Goal: Task Accomplishment & Management: Use online tool/utility

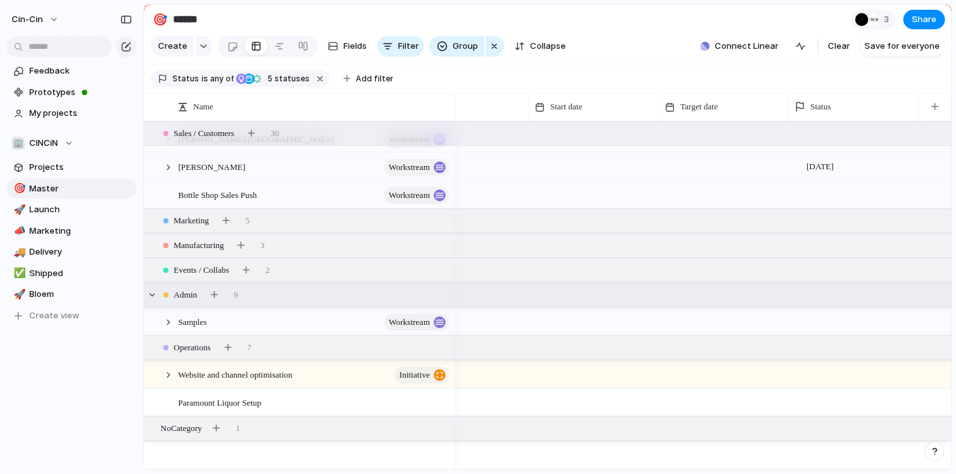
scroll to position [0, 271]
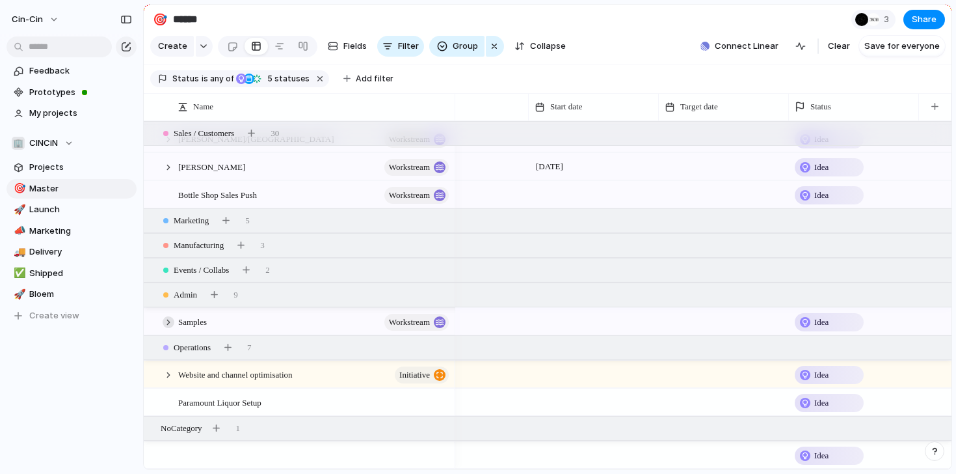
click at [167, 322] on div at bounding box center [169, 322] width 12 height 12
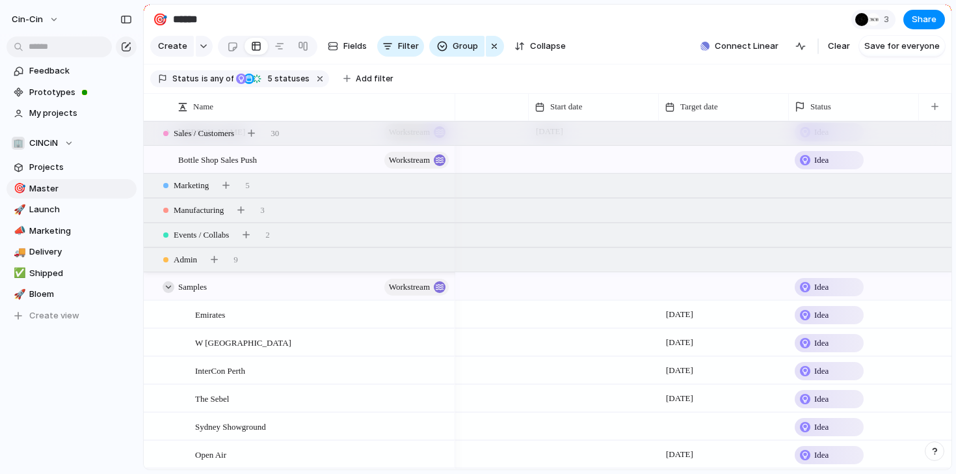
scroll to position [0, 0]
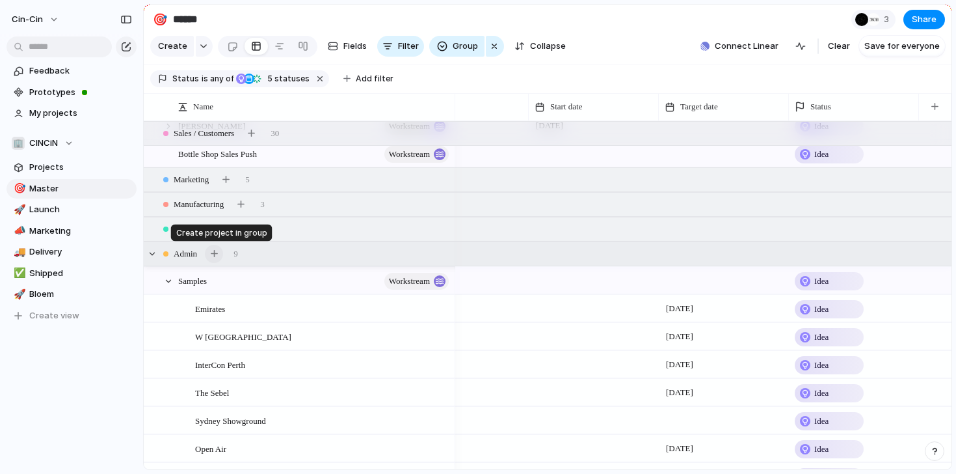
click at [213, 252] on div "button" at bounding box center [214, 253] width 7 height 7
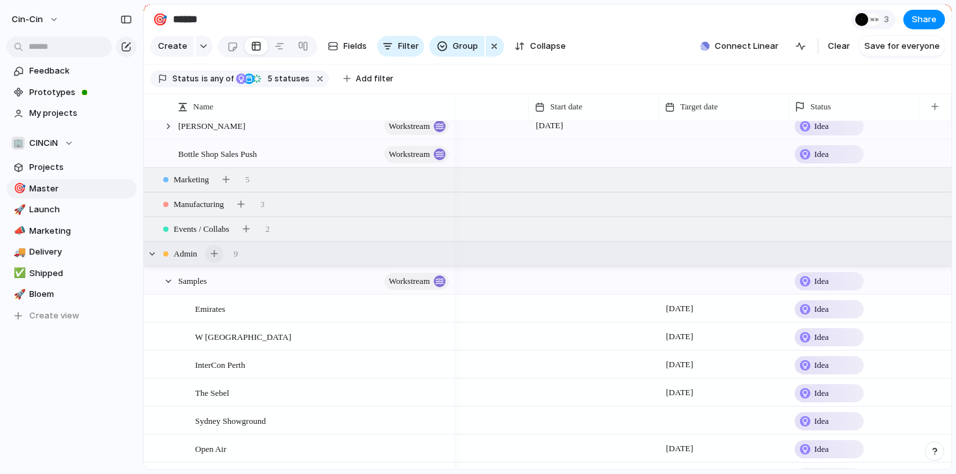
scroll to position [308, 0]
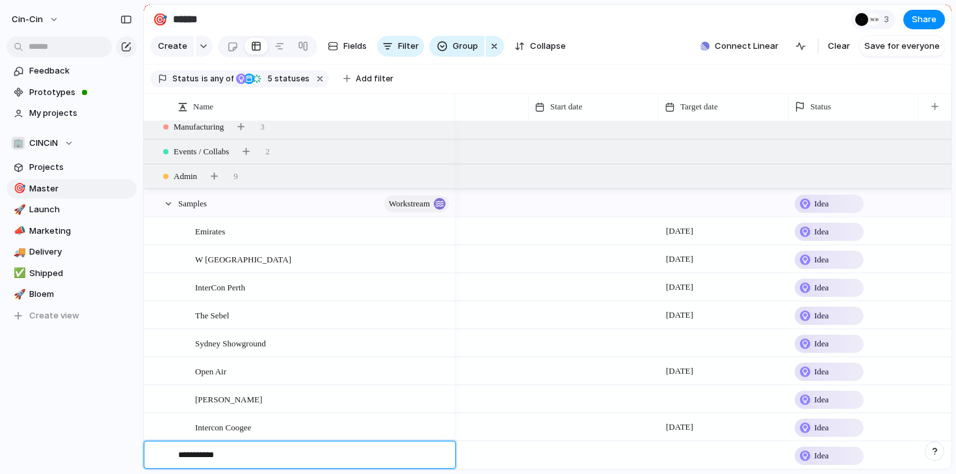
type textarea "**********"
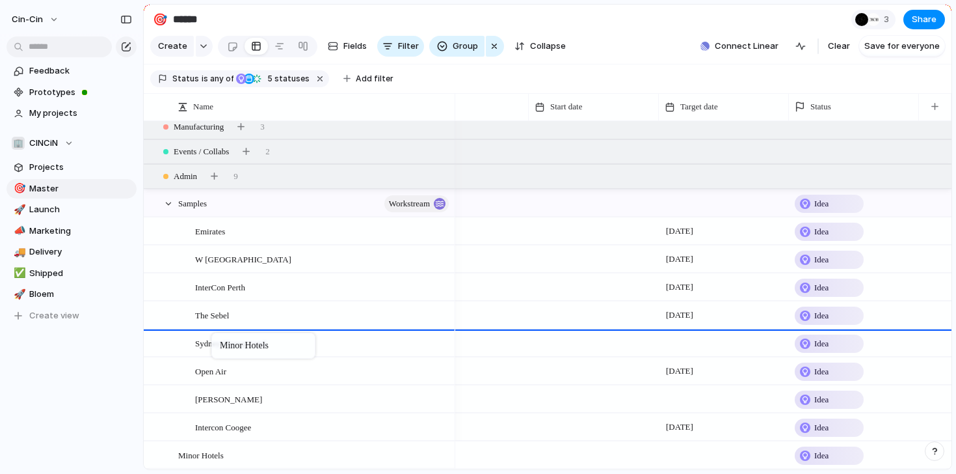
drag, startPoint x: 206, startPoint y: 463, endPoint x: 219, endPoint y: 335, distance: 128.8
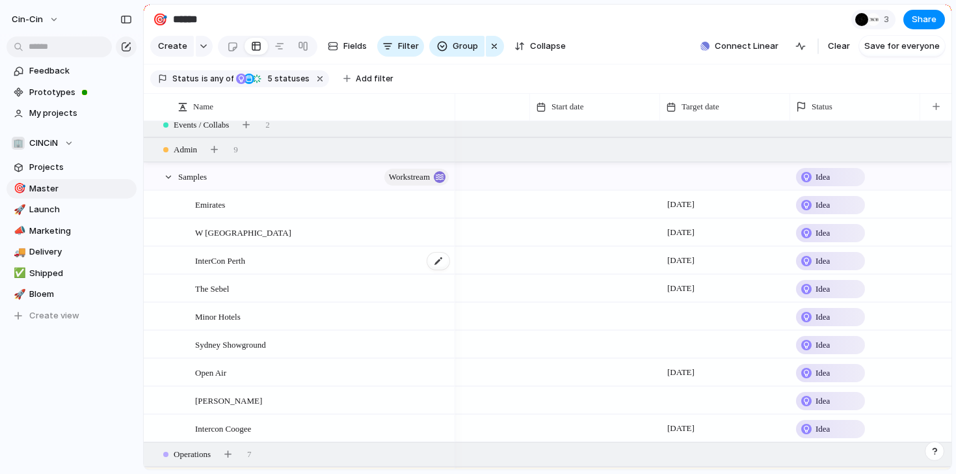
scroll to position [352, 0]
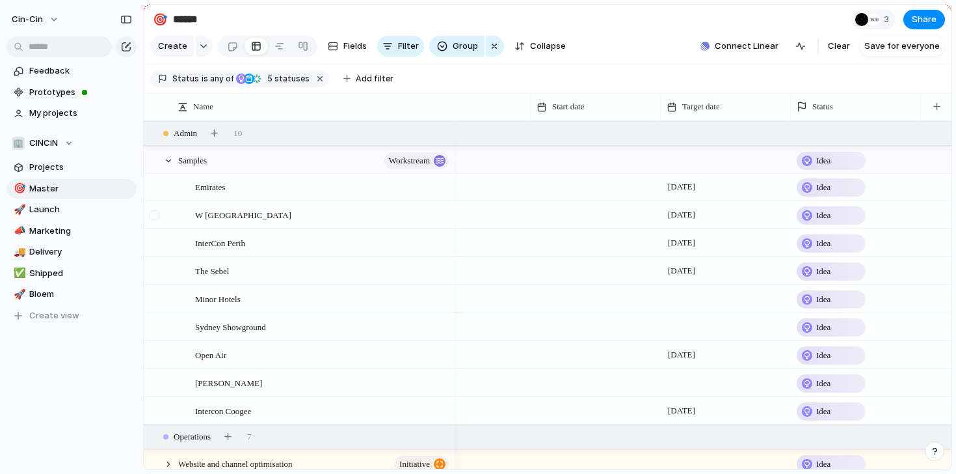
click at [155, 217] on div at bounding box center [155, 215] width 10 height 10
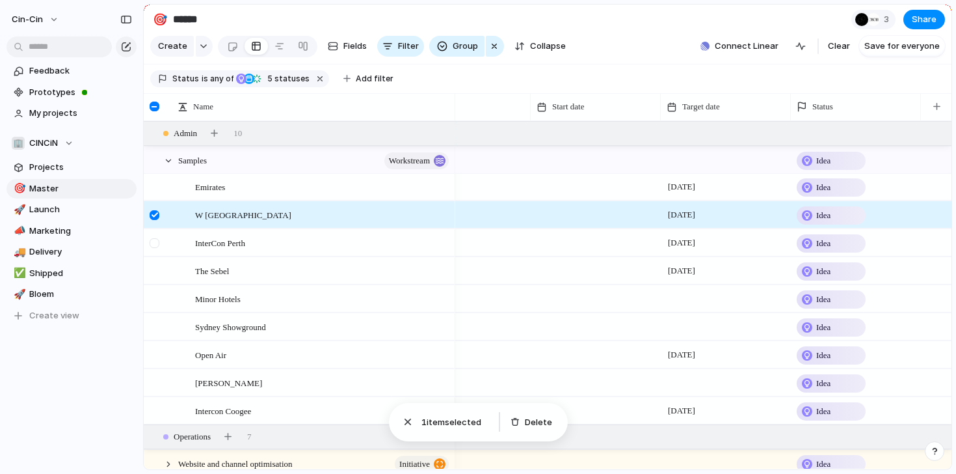
click at [155, 244] on div at bounding box center [155, 243] width 10 height 10
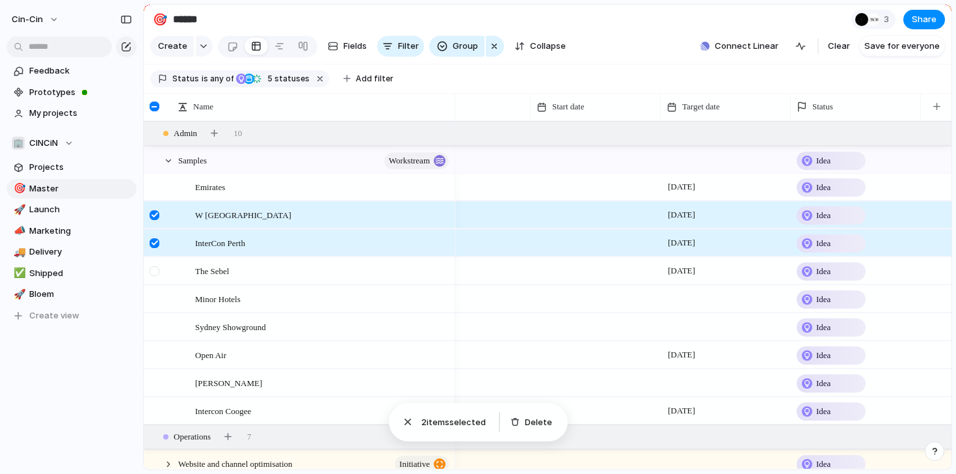
click at [155, 267] on div at bounding box center [155, 271] width 10 height 10
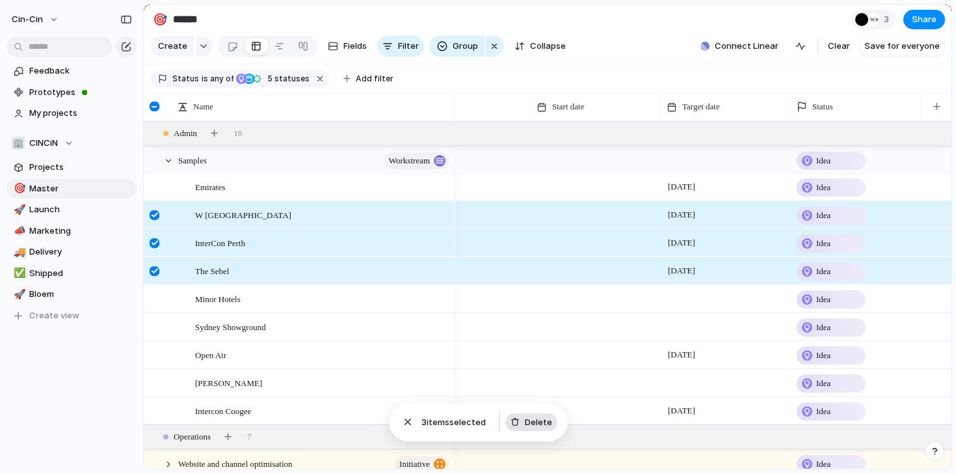
click at [531, 417] on span "Delete" at bounding box center [538, 422] width 27 height 13
